Goal: Share content: Share content

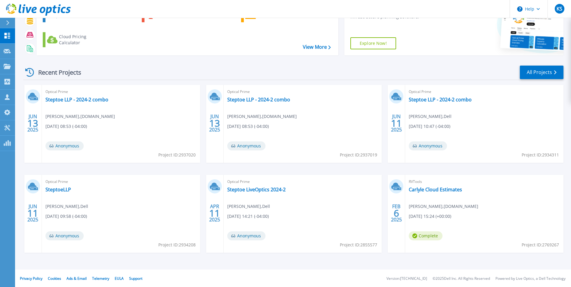
scroll to position [46, 0]
click at [547, 72] on link "All Projects" at bounding box center [542, 72] width 44 height 14
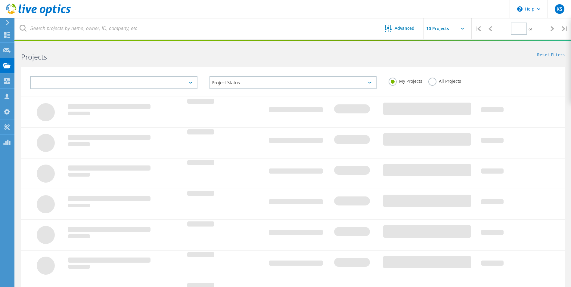
type input "2"
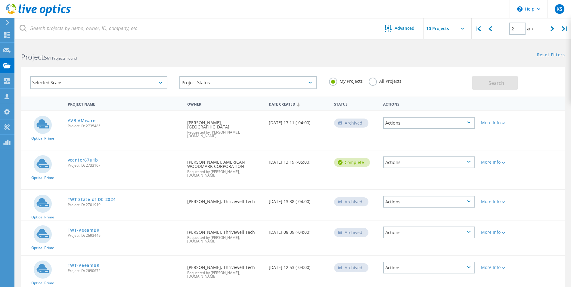
click at [82, 158] on link "vcenter67u1b" at bounding box center [83, 160] width 30 height 4
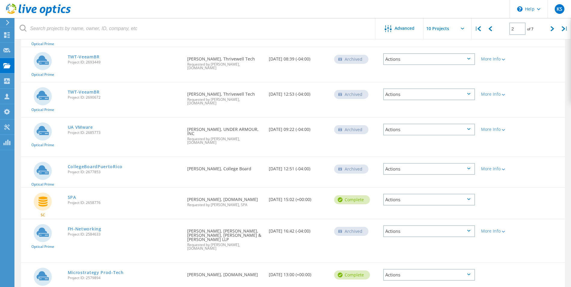
scroll to position [23, 0]
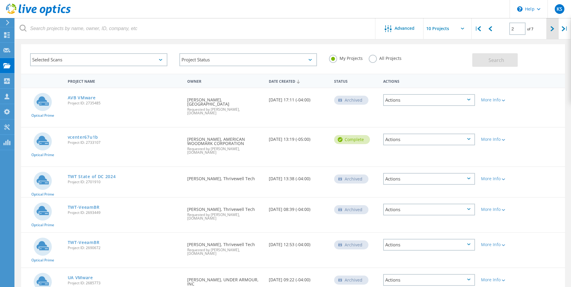
click at [553, 28] on icon at bounding box center [552, 28] width 4 height 5
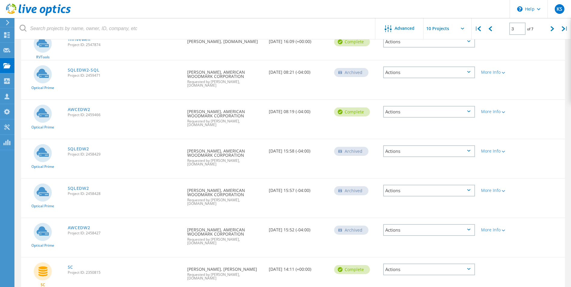
scroll to position [181, 0]
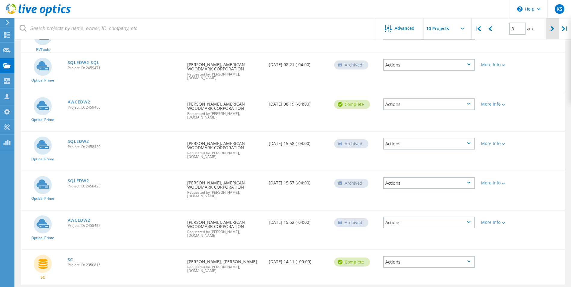
click at [551, 29] on icon at bounding box center [552, 28] width 4 height 5
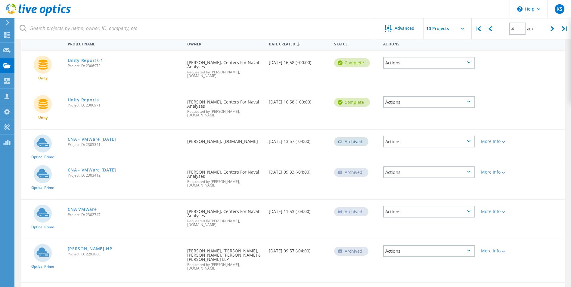
scroll to position [0, 0]
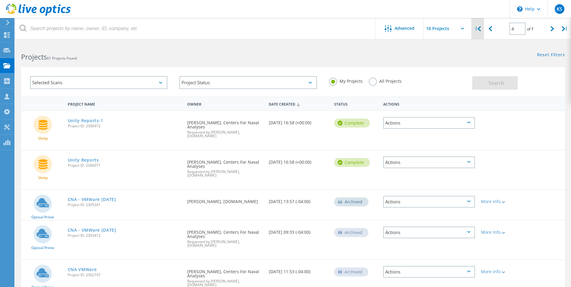
click at [481, 28] on icon at bounding box center [479, 28] width 4 height 5
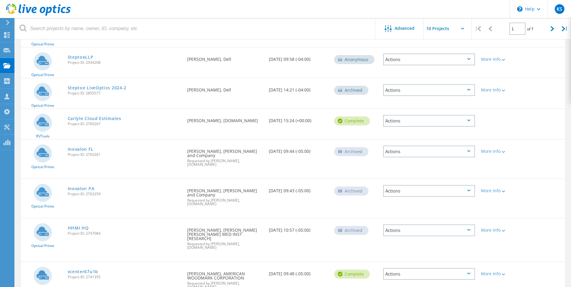
scroll to position [175, 0]
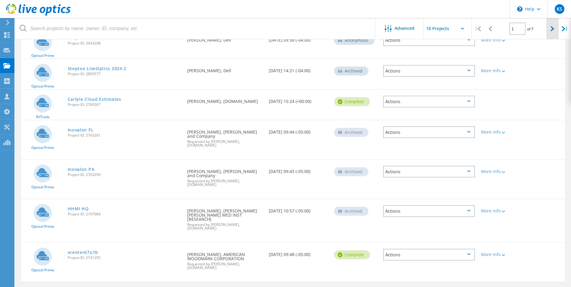
click at [553, 29] on icon at bounding box center [552, 28] width 4 height 5
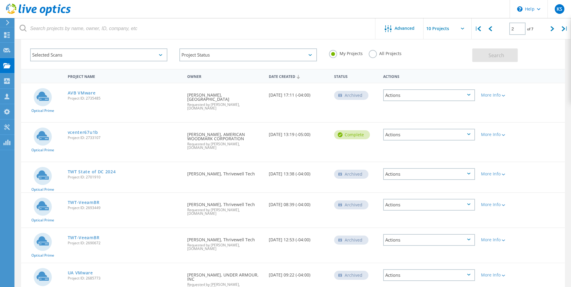
scroll to position [0, 0]
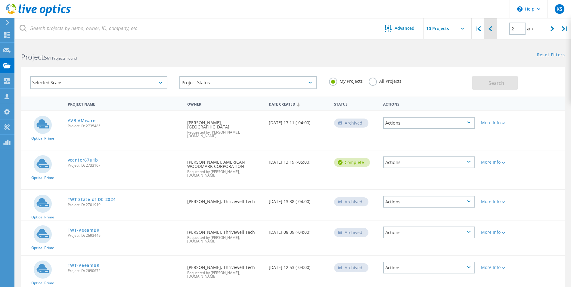
click at [490, 29] on icon at bounding box center [490, 28] width 4 height 5
type input "1"
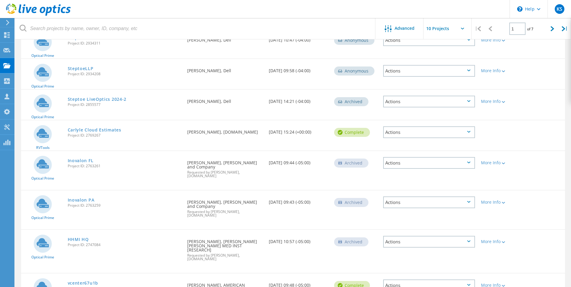
scroll to position [175, 0]
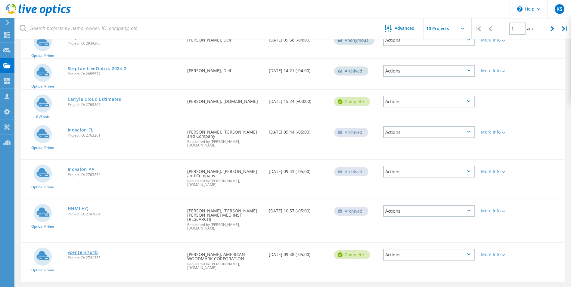
click at [83, 250] on link "vcenter67u1b" at bounding box center [83, 252] width 30 height 4
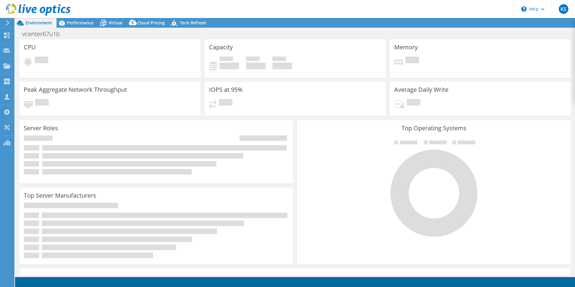
select select "USD"
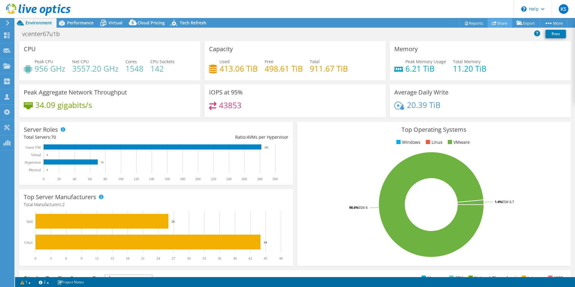
click at [499, 23] on link "Share" at bounding box center [500, 22] width 25 height 9
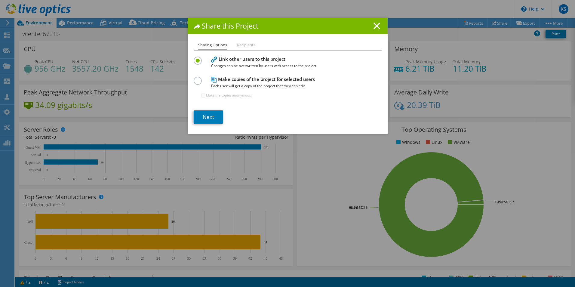
click at [198, 78] on label at bounding box center [199, 78] width 11 height 2
click at [0, 0] on input "radio" at bounding box center [0, 0] width 0 height 0
click at [242, 44] on li "Recipients" at bounding box center [246, 46] width 18 height 8
click at [201, 118] on link "Next" at bounding box center [208, 116] width 29 height 13
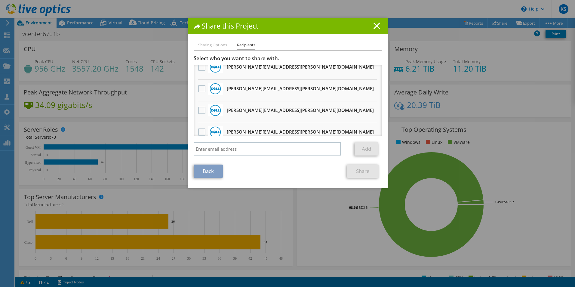
scroll to position [271, 0]
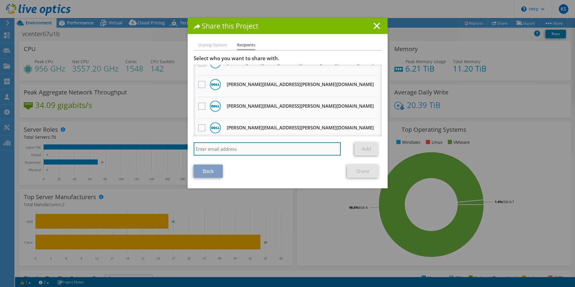
click at [284, 148] on input "search" at bounding box center [267, 148] width 147 height 13
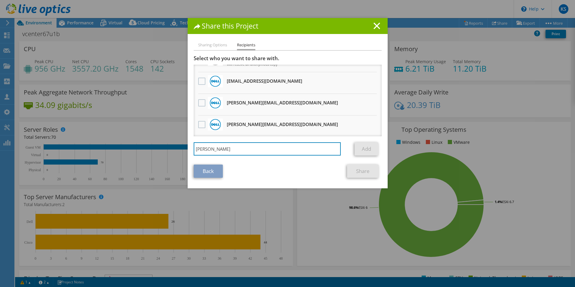
scroll to position [0, 0]
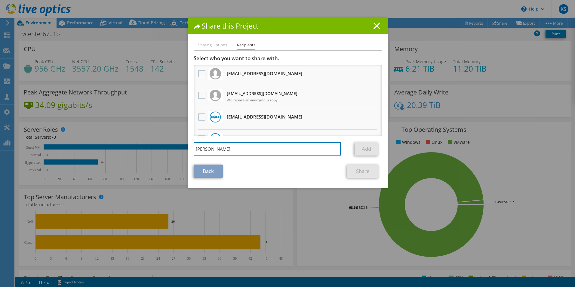
type input "[PERSON_NAME]"
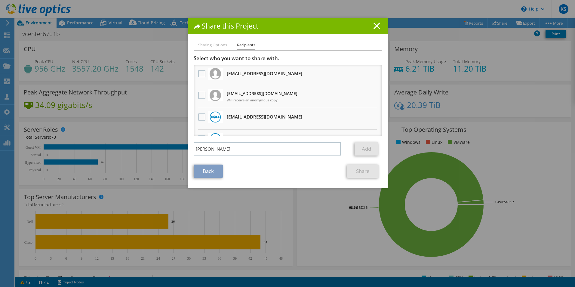
click at [376, 26] on icon at bounding box center [377, 26] width 7 height 7
